Goal: Transaction & Acquisition: Book appointment/travel/reservation

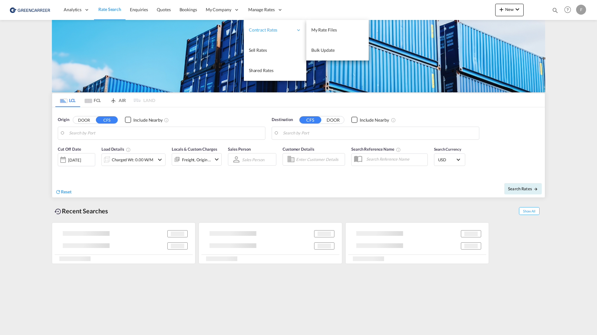
type input "[GEOGRAPHIC_DATA], [GEOGRAPHIC_DATA]"
type input "[GEOGRAPHIC_DATA], SH, CNSHA"
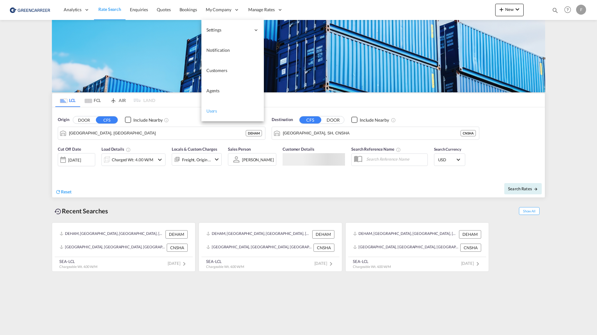
click at [209, 113] on span "Users" at bounding box center [211, 110] width 11 height 5
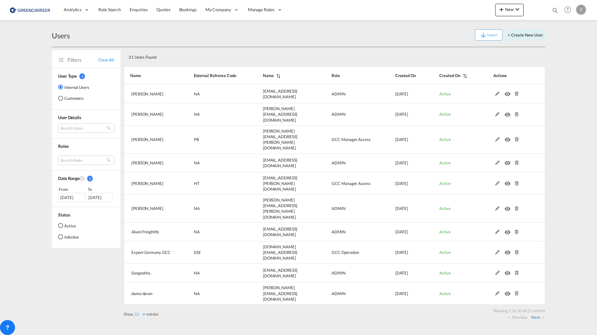
click at [538, 315] on link "Next" at bounding box center [537, 318] width 13 height 6
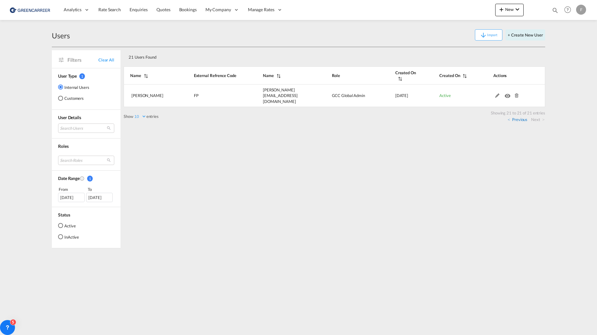
click at [519, 117] on link "Previous" at bounding box center [518, 120] width 20 height 6
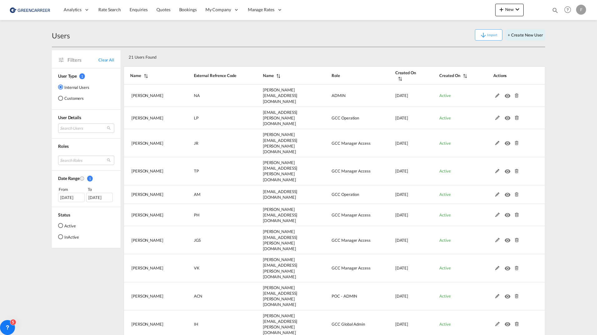
click at [188, 12] on span "Bookings" at bounding box center [187, 10] width 17 height 6
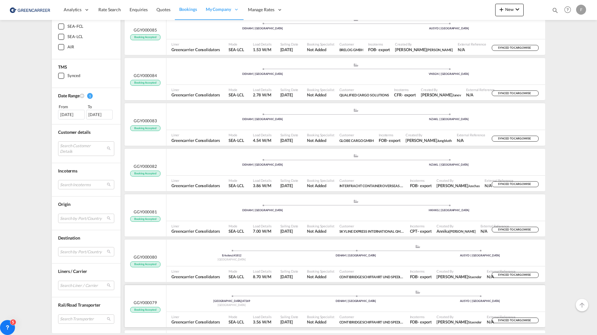
scroll to position [156, 0]
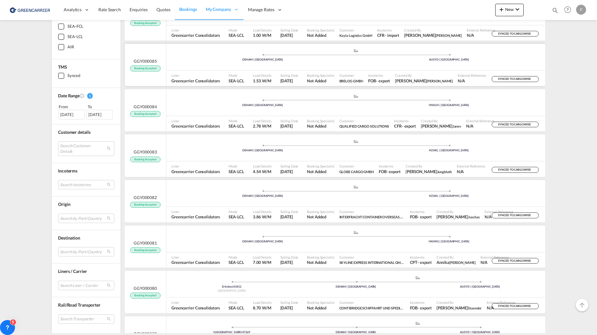
click at [369, 71] on div "Incoterms FOB - export" at bounding box center [379, 79] width 27 height 16
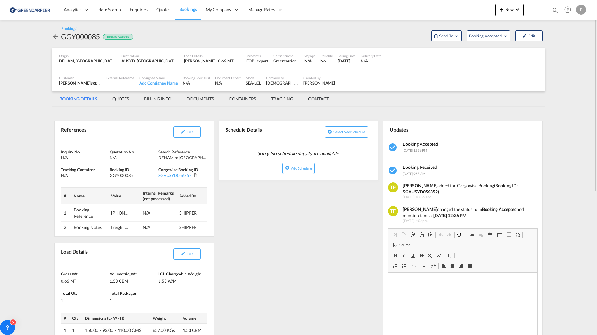
click at [117, 98] on md-tab-item "QUOTES" at bounding box center [121, 99] width 32 height 15
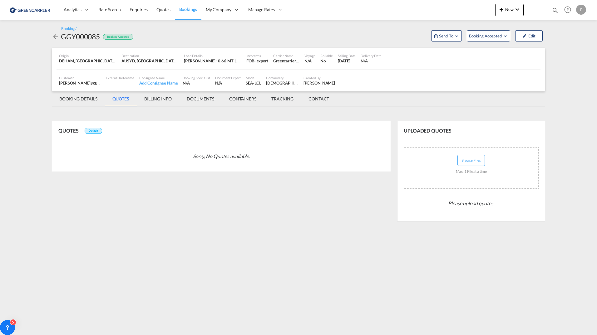
click at [156, 98] on md-tab-item "BILLING INFO" at bounding box center [158, 99] width 42 height 15
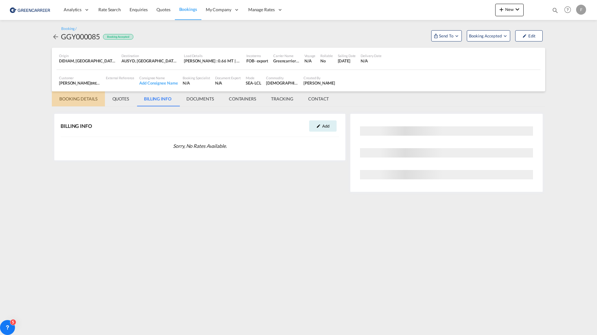
click at [80, 98] on md-tab-item "BOOKING DETAILS" at bounding box center [78, 99] width 53 height 15
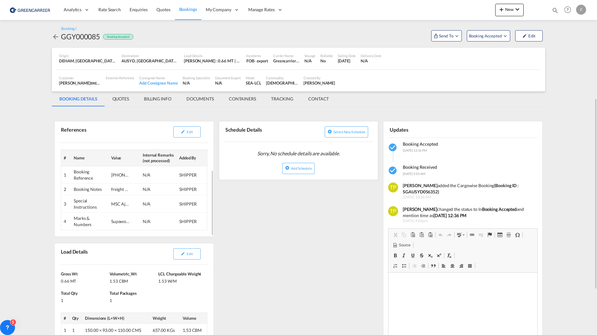
scroll to position [62, 0]
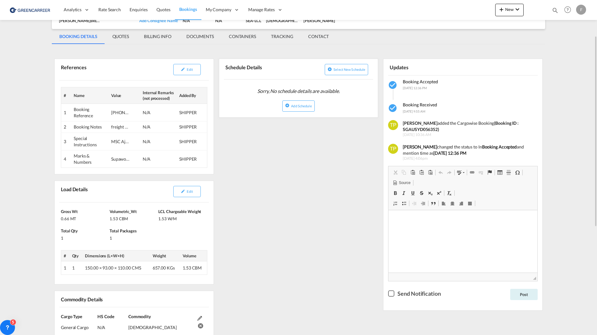
click at [288, 168] on div "References Edit Inquiry No. N/A Quotation No. N/A Search Reference DEHAM to AUS…" at bounding box center [299, 278] width 494 height 462
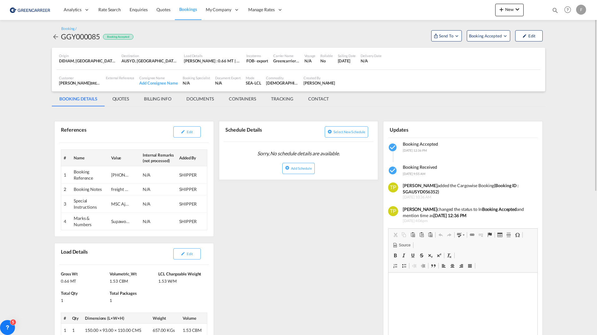
click at [54, 37] on md-icon "icon-arrow-left" at bounding box center [55, 36] width 7 height 7
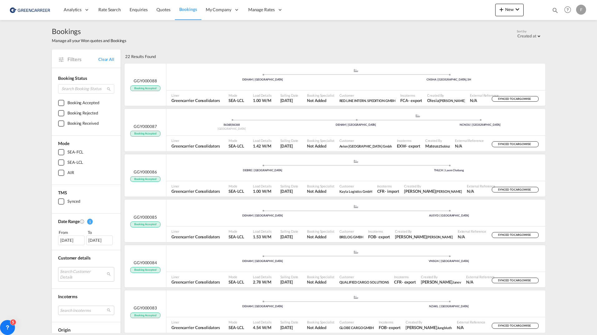
click at [254, 46] on div "Bookings Manage all your Won quotes and Bookings Sort by Created at Created at …" at bounding box center [299, 35] width 494 height 30
click at [504, 16] on button "New" at bounding box center [509, 10] width 28 height 12
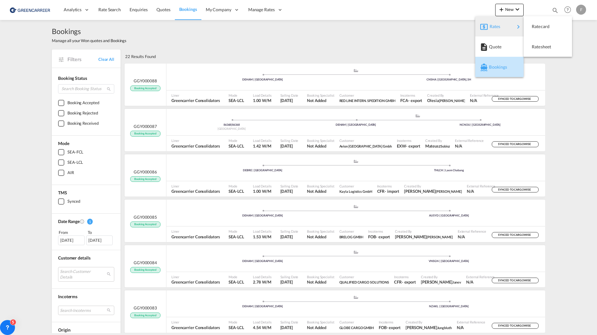
click at [496, 69] on span "Bookings" at bounding box center [492, 67] width 7 height 12
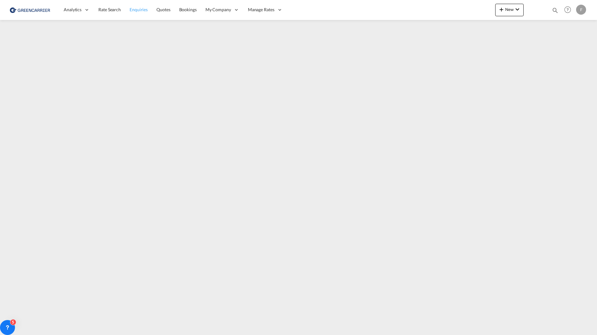
click at [139, 9] on span "Enquiries" at bounding box center [139, 9] width 18 height 5
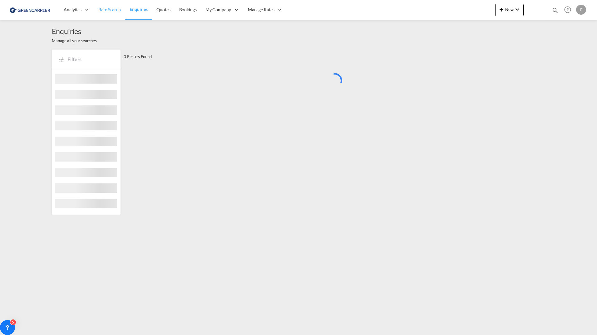
click at [117, 9] on span "Rate Search" at bounding box center [109, 9] width 22 height 5
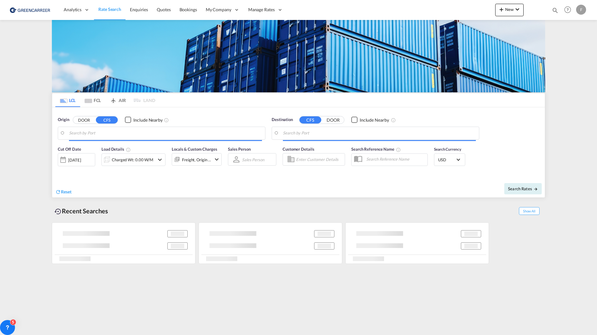
type input "[GEOGRAPHIC_DATA], [GEOGRAPHIC_DATA]"
type input "[GEOGRAPHIC_DATA], SH, CNSHA"
